Goal: Task Accomplishment & Management: Manage account settings

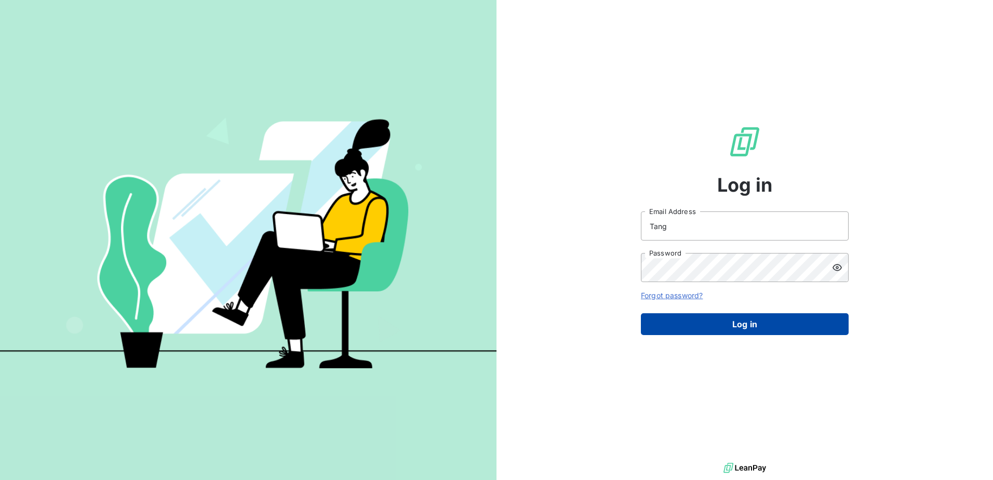
click at [714, 322] on button "Log in" at bounding box center [745, 324] width 208 height 22
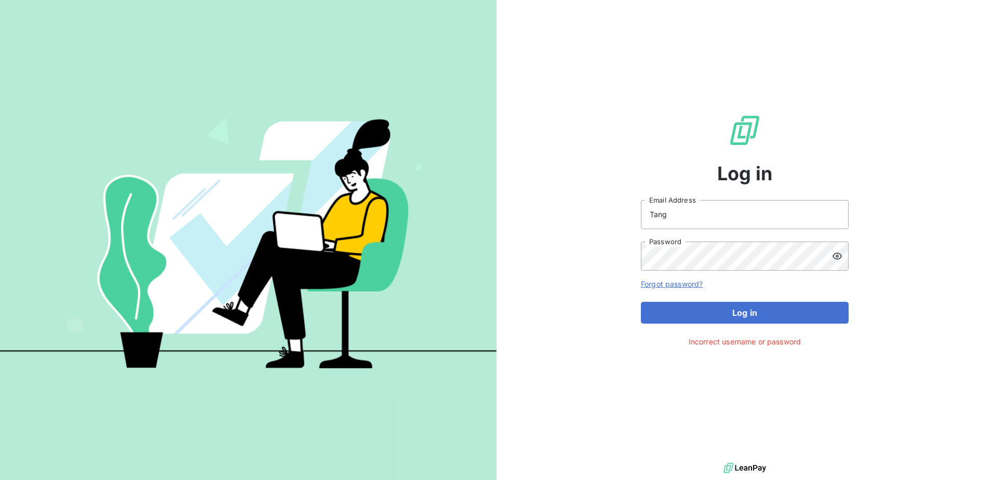
click at [833, 257] on icon at bounding box center [837, 255] width 9 height 7
click at [735, 227] on input "Tang" at bounding box center [745, 214] width 208 height 29
drag, startPoint x: 724, startPoint y: 216, endPoint x: 633, endPoint y: 213, distance: 91.5
click at [633, 213] on div "Log in Tang Email Address Password Forgot password? Log in Incorrect username o…" at bounding box center [745, 230] width 497 height 460
type input "[PERSON_NAME][EMAIL_ADDRESS][PERSON_NAME][DOMAIN_NAME]"
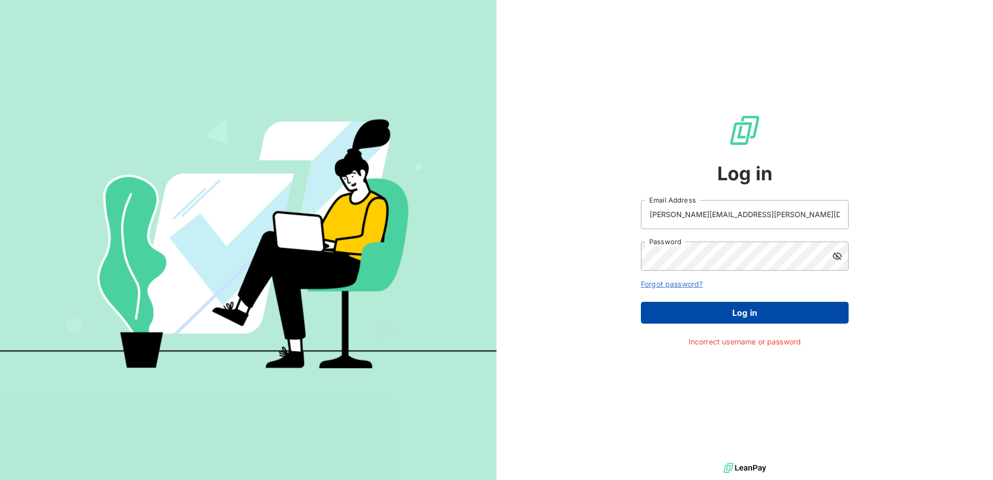
click at [717, 311] on button "Log in" at bounding box center [745, 313] width 208 height 22
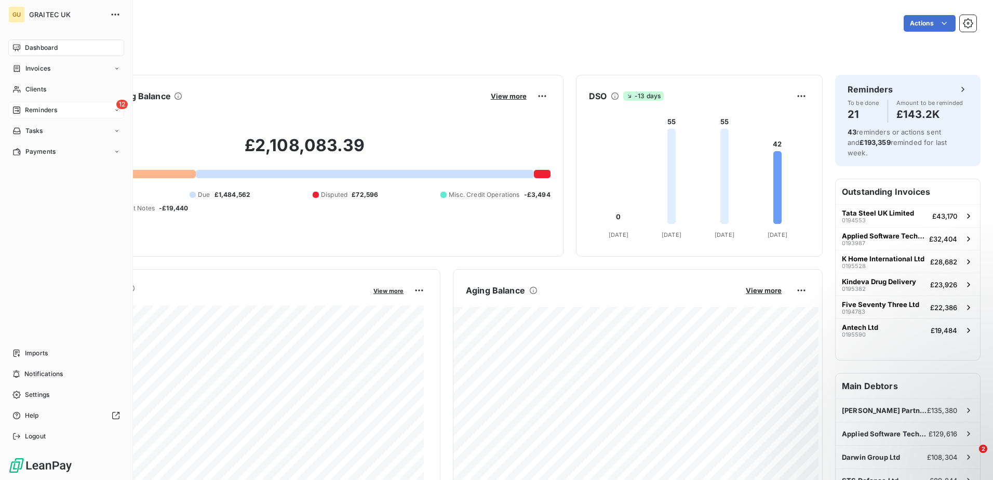
click at [41, 112] on span "Reminders" at bounding box center [41, 109] width 32 height 9
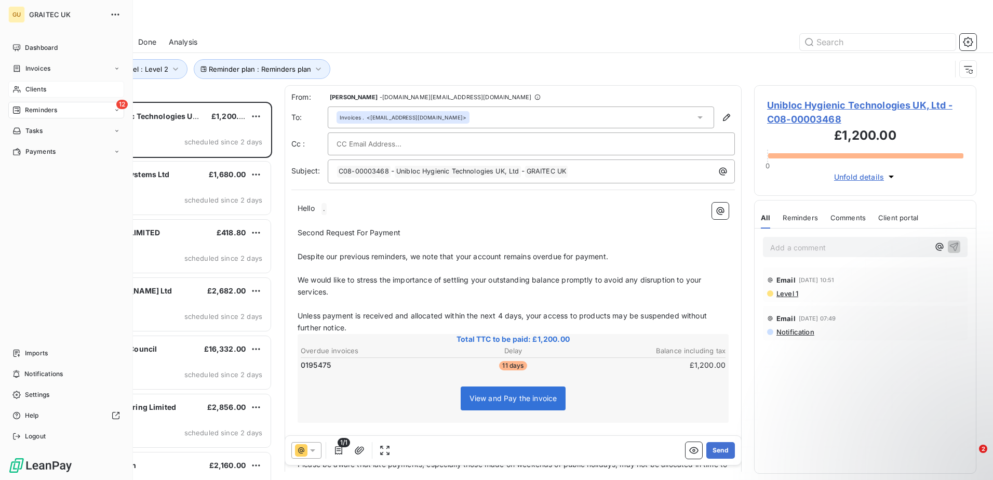
click at [46, 87] on span "Clients" at bounding box center [35, 89] width 21 height 9
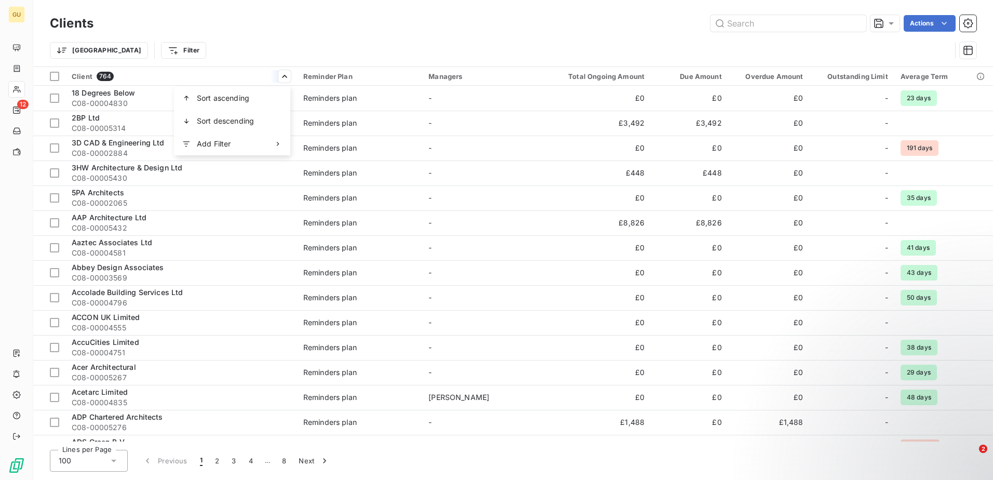
click at [91, 77] on html "GU 12 Clients Actions Trier Filter Client 764 Reminder Plan Managers Total Ongo…" at bounding box center [496, 240] width 993 height 480
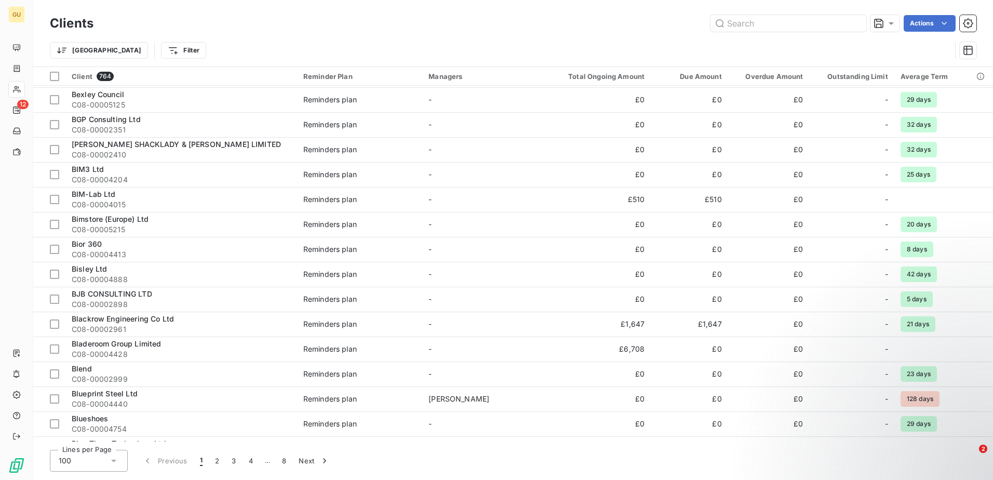
scroll to position [2138, 0]
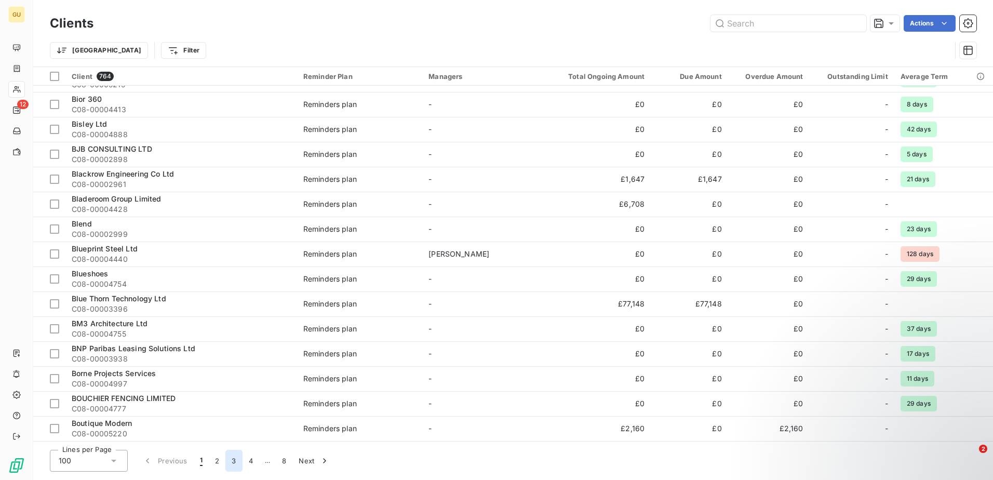
click at [233, 459] on button "3" at bounding box center [233, 461] width 17 height 22
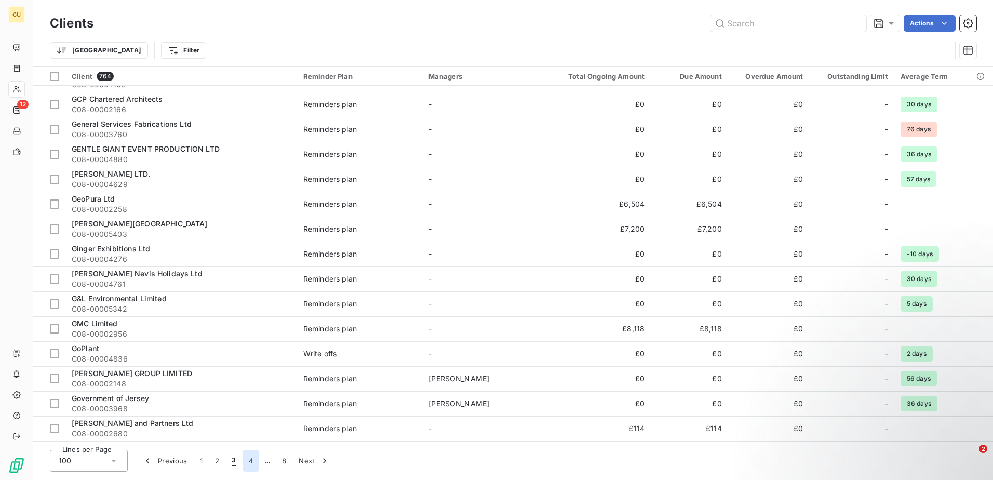
click at [250, 458] on button "4" at bounding box center [251, 461] width 17 height 22
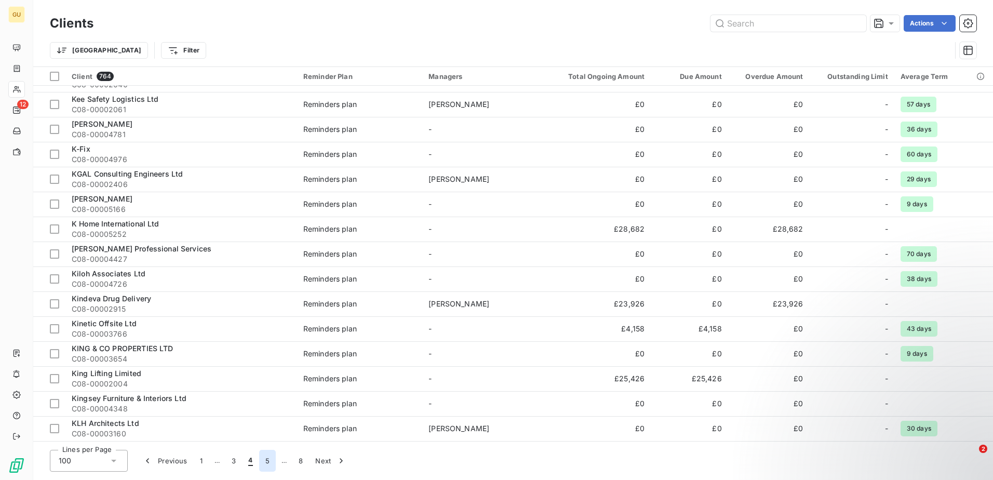
click at [267, 460] on button "5" at bounding box center [267, 461] width 17 height 22
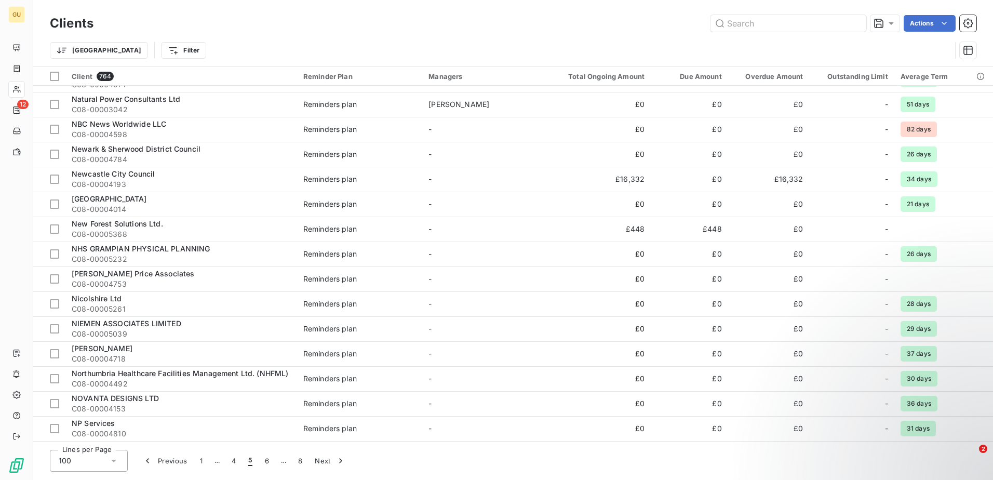
click at [252, 463] on button "5" at bounding box center [250, 461] width 16 height 22
click at [227, 466] on button "4" at bounding box center [233, 461] width 17 height 22
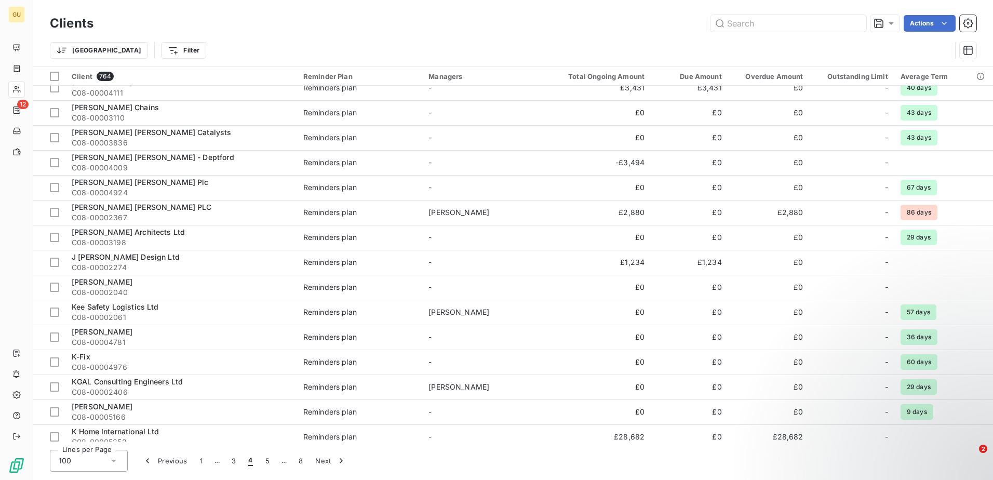
scroll to position [1567, 0]
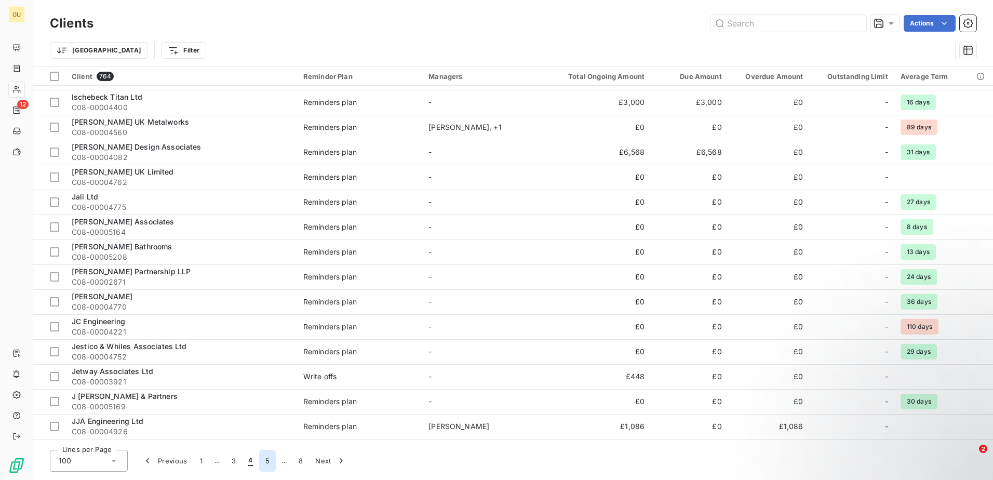
click at [269, 456] on button "5" at bounding box center [267, 461] width 17 height 22
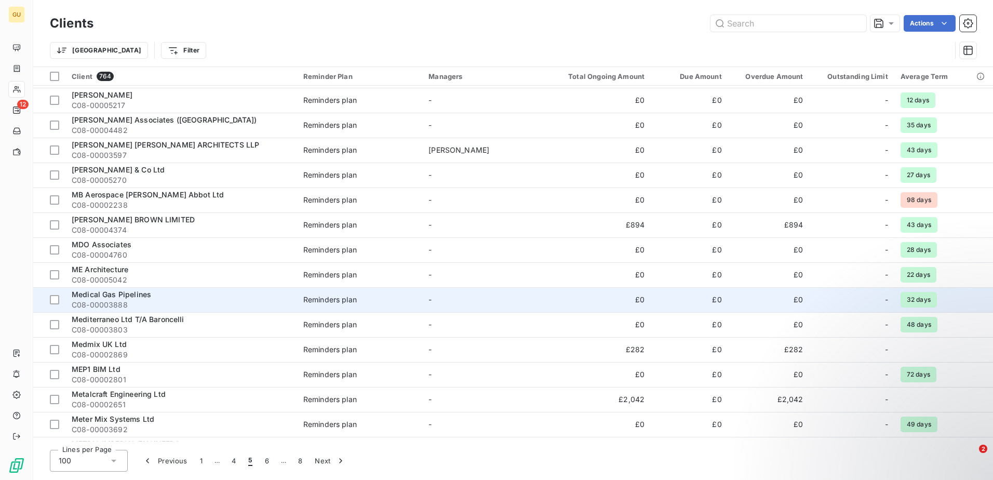
scroll to position [943, 0]
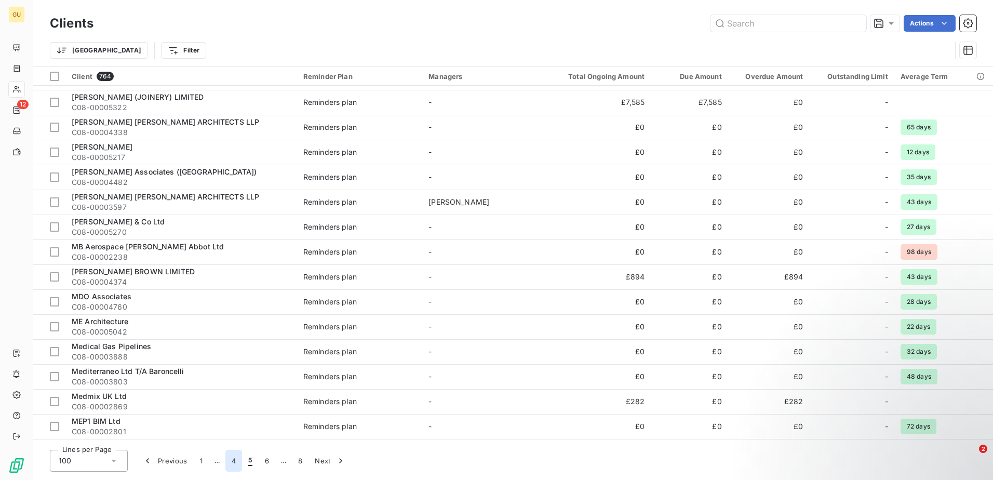
click at [235, 456] on button "4" at bounding box center [233, 461] width 17 height 22
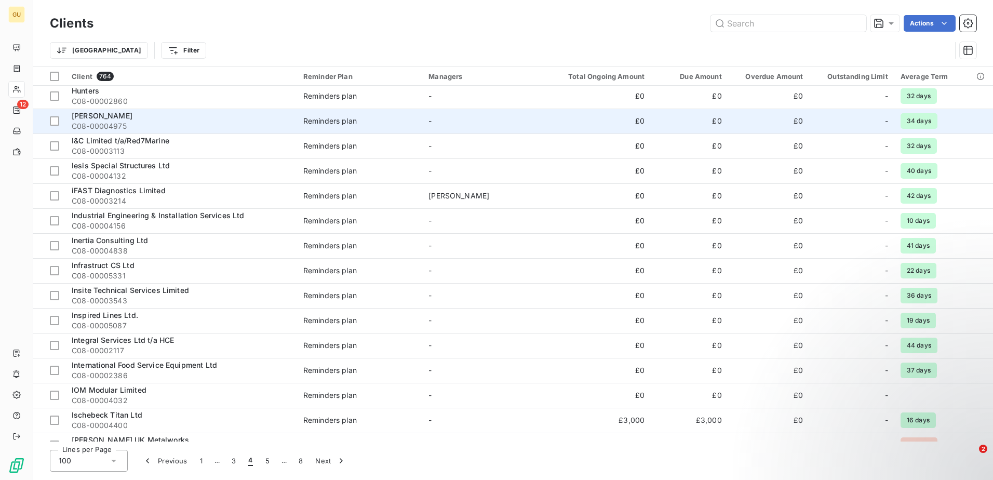
scroll to position [1255, 0]
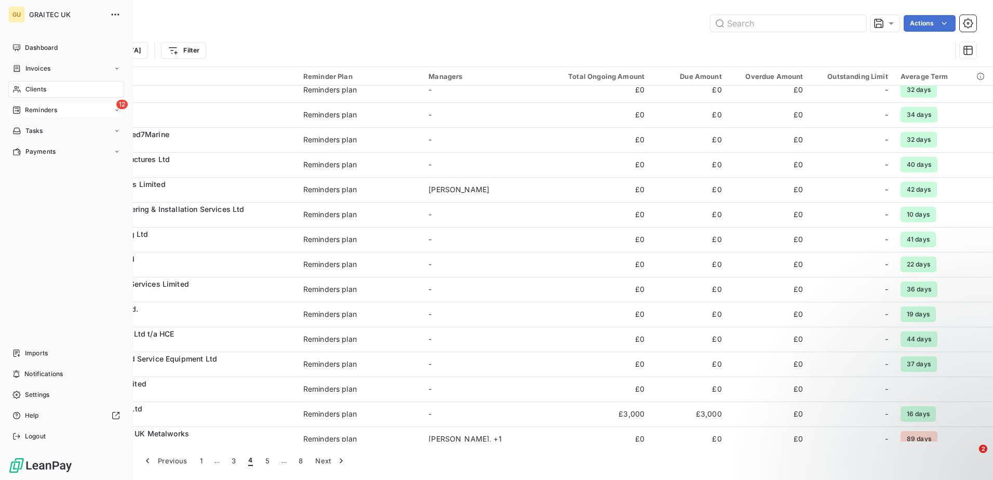
click at [25, 106] on span "Reminders" at bounding box center [41, 109] width 32 height 9
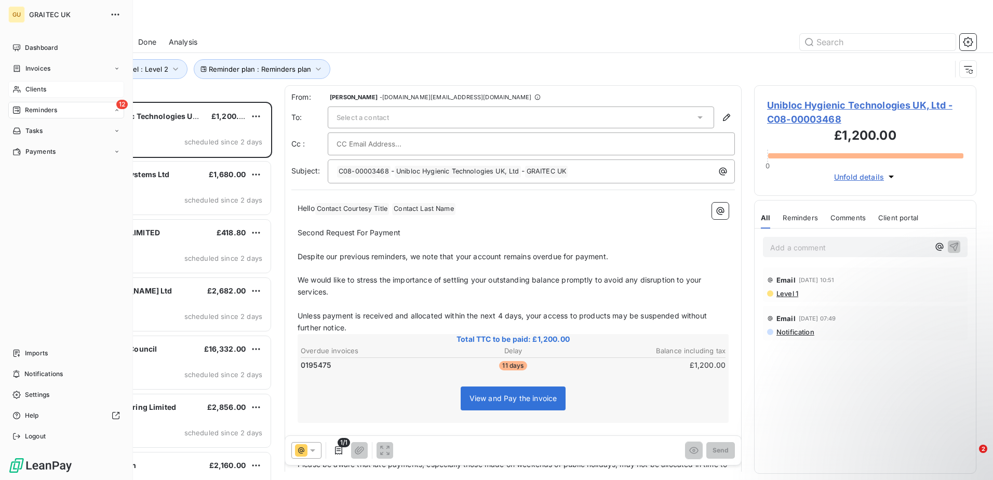
scroll to position [370, 215]
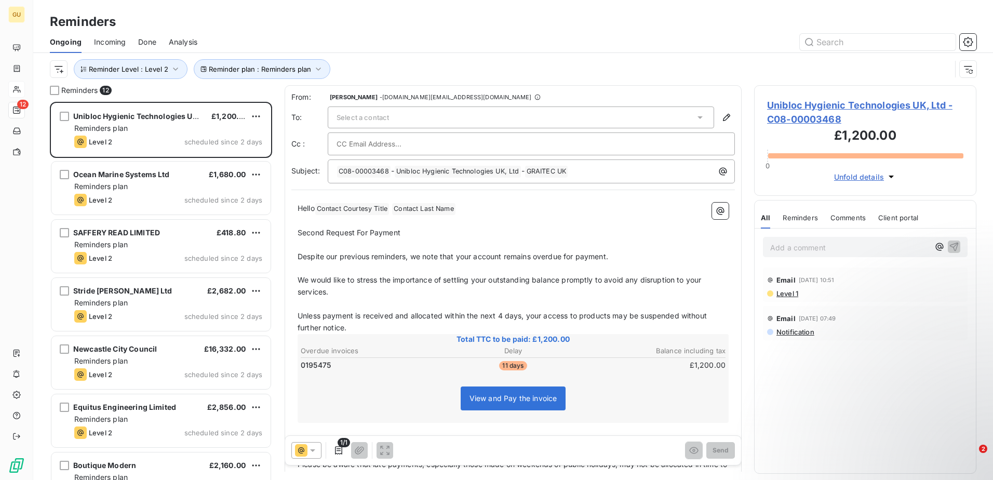
click at [490, 54] on div "Reminder plan : Reminders plan Reminder Level : Level 2" at bounding box center [513, 69] width 927 height 32
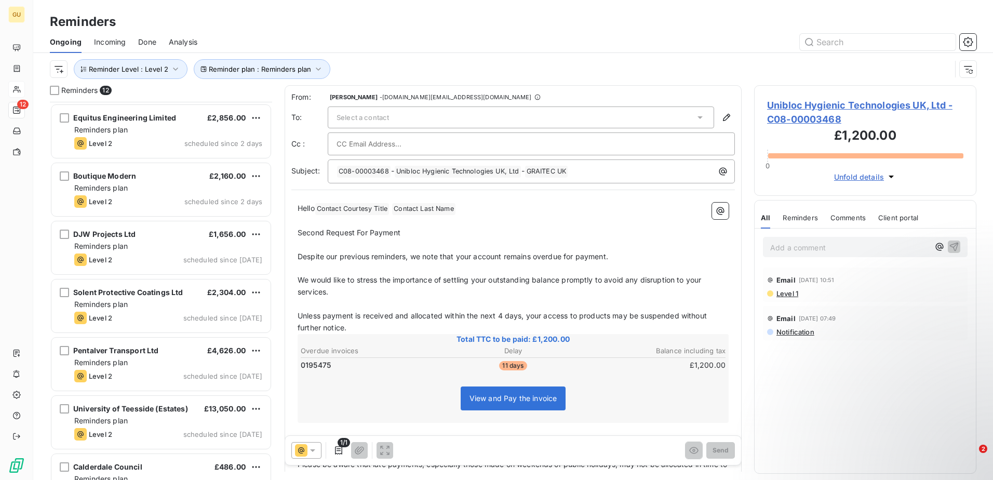
scroll to position [321, 0]
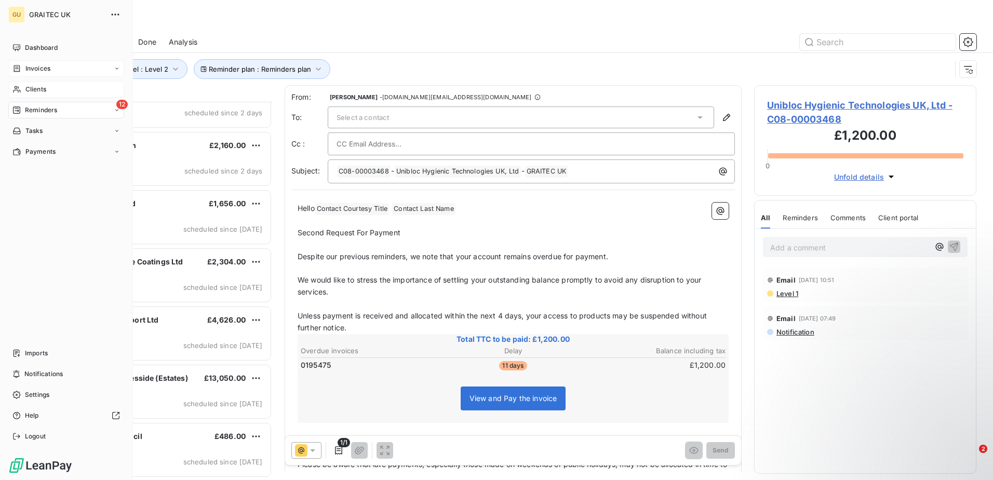
click at [46, 67] on span "Invoices" at bounding box center [37, 68] width 25 height 9
click at [46, 82] on div "Invoices" at bounding box center [72, 89] width 103 height 17
